Goal: Find specific page/section: Find specific page/section

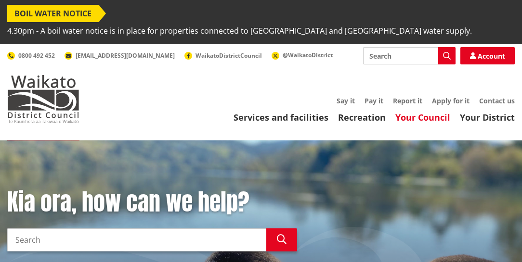
click at [413, 112] on link "Your Council" at bounding box center [422, 118] width 55 height 12
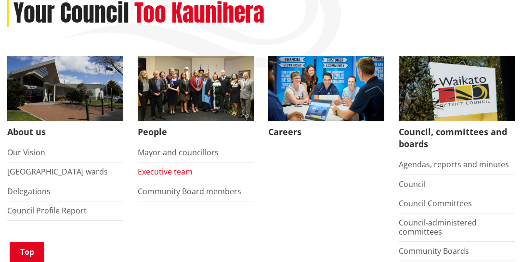
scroll to position [192, 0]
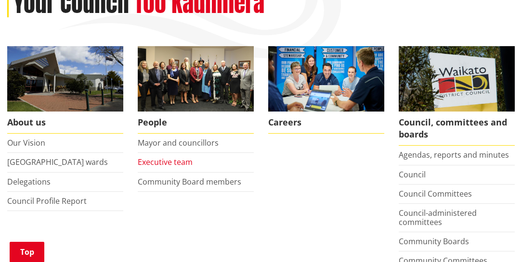
click at [155, 157] on link "Executive team" at bounding box center [165, 162] width 55 height 11
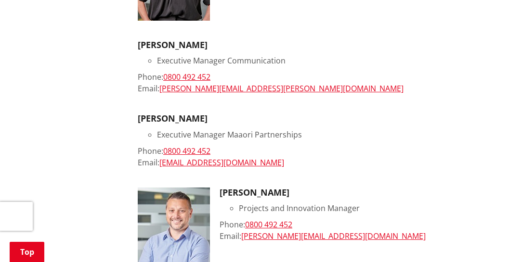
scroll to position [907, 0]
